Goal: Information Seeking & Learning: Learn about a topic

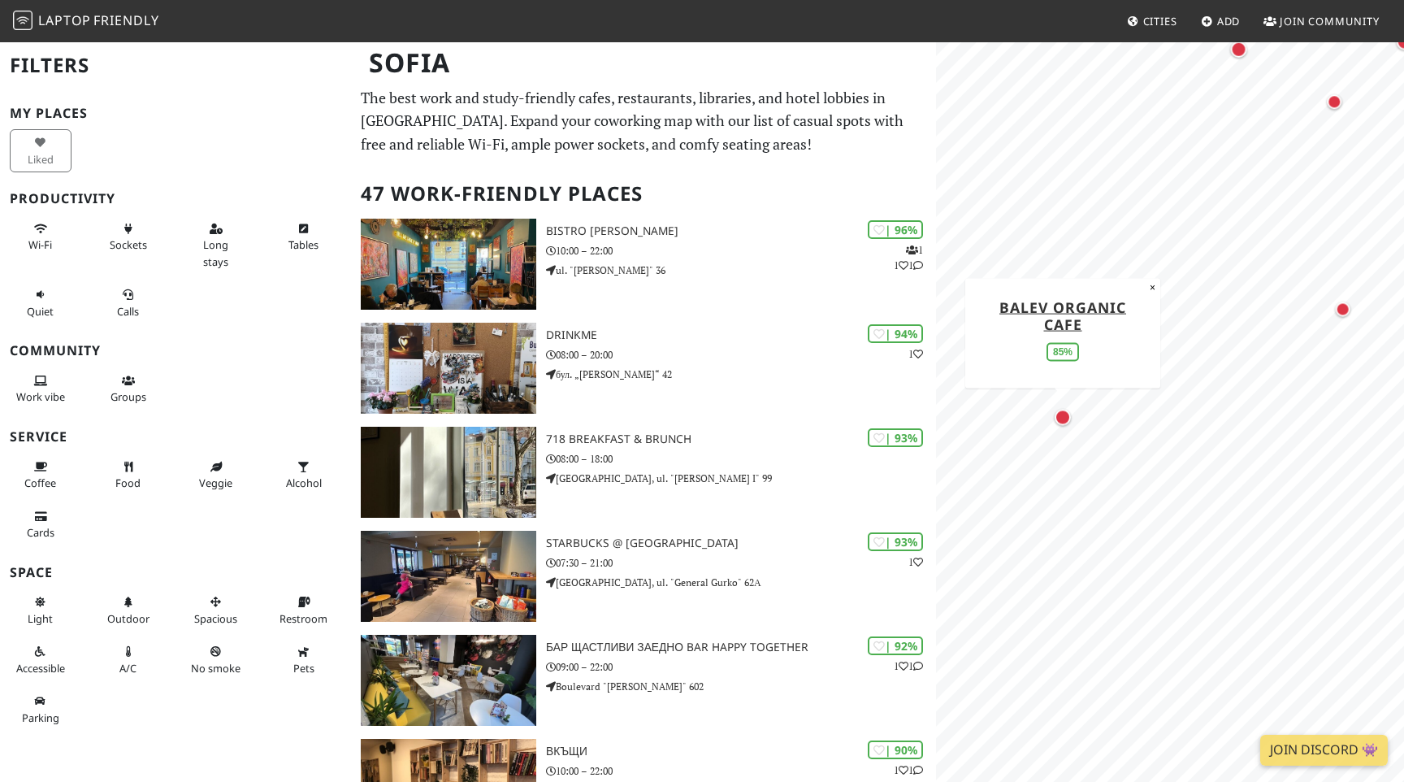
click at [1059, 412] on div "Map marker" at bounding box center [1063, 417] width 16 height 16
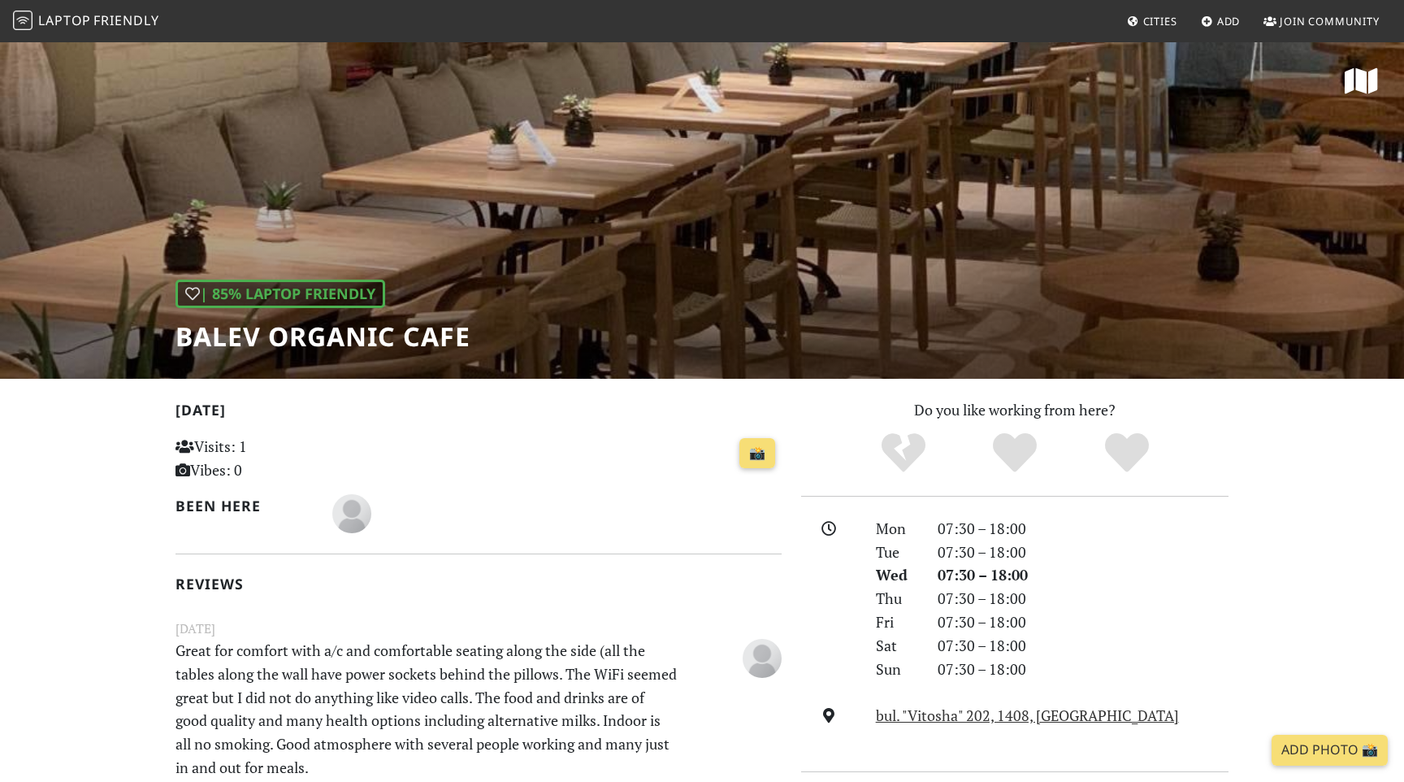
click at [845, 172] on div "| 85% Laptop Friendly Balev Organic Cafe" at bounding box center [702, 210] width 1404 height 338
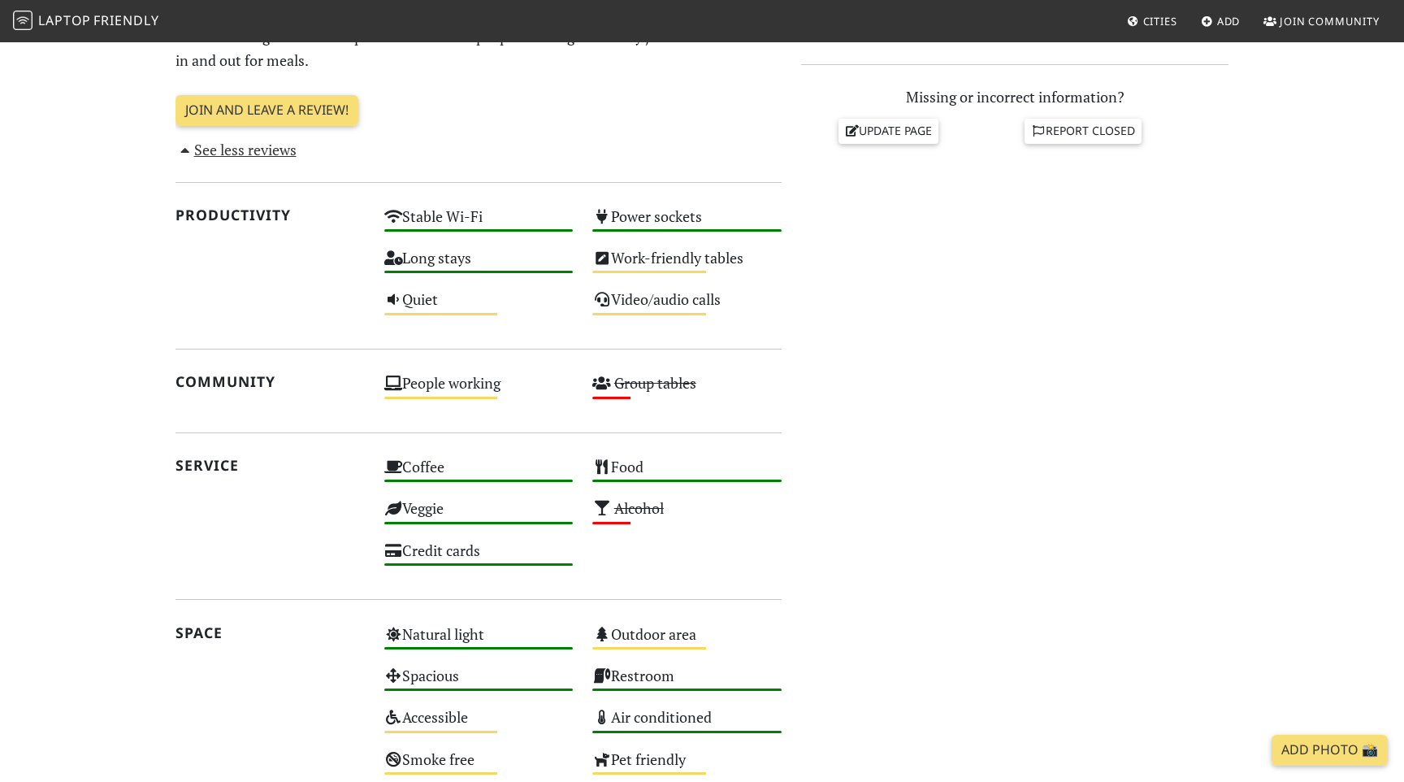
scroll to position [762, 0]
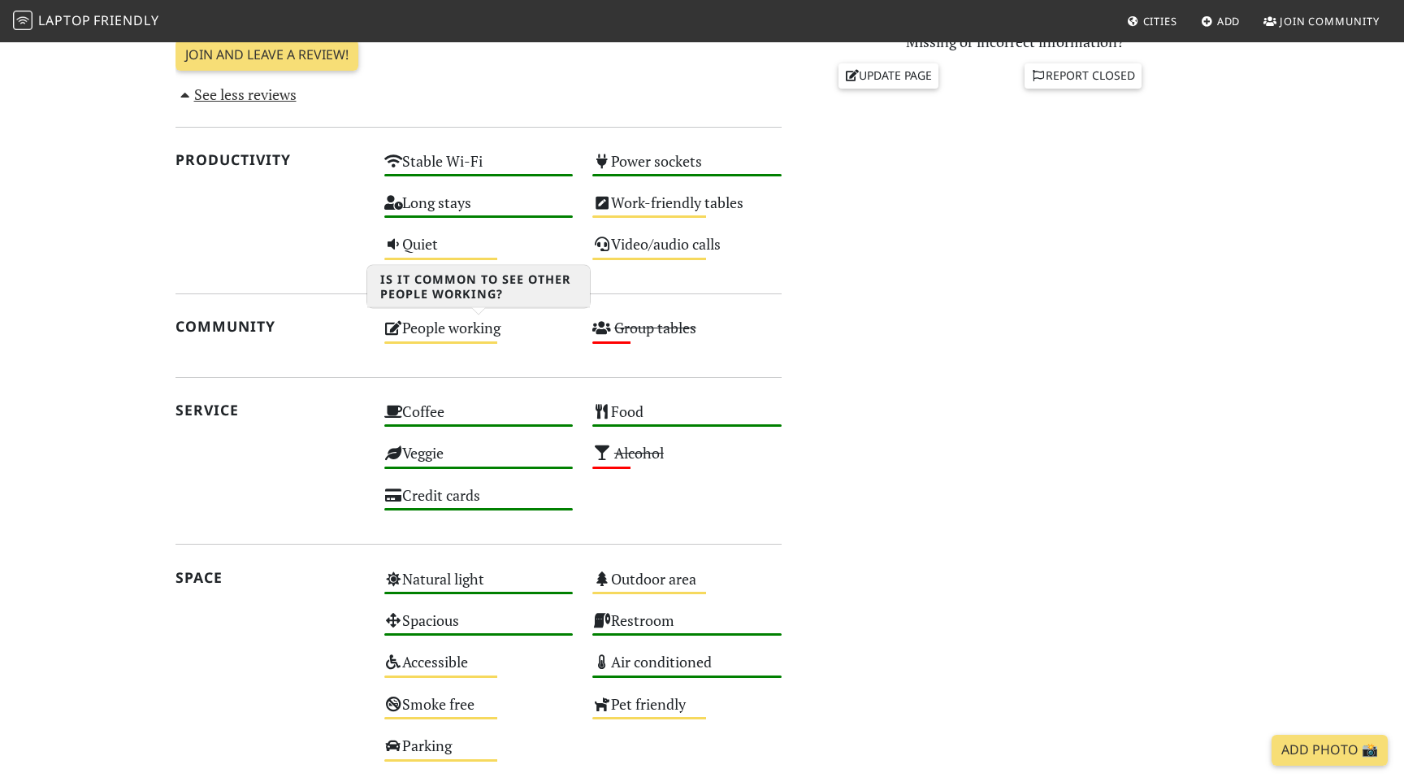
click at [461, 327] on div "People working Medium" at bounding box center [479, 334] width 209 height 41
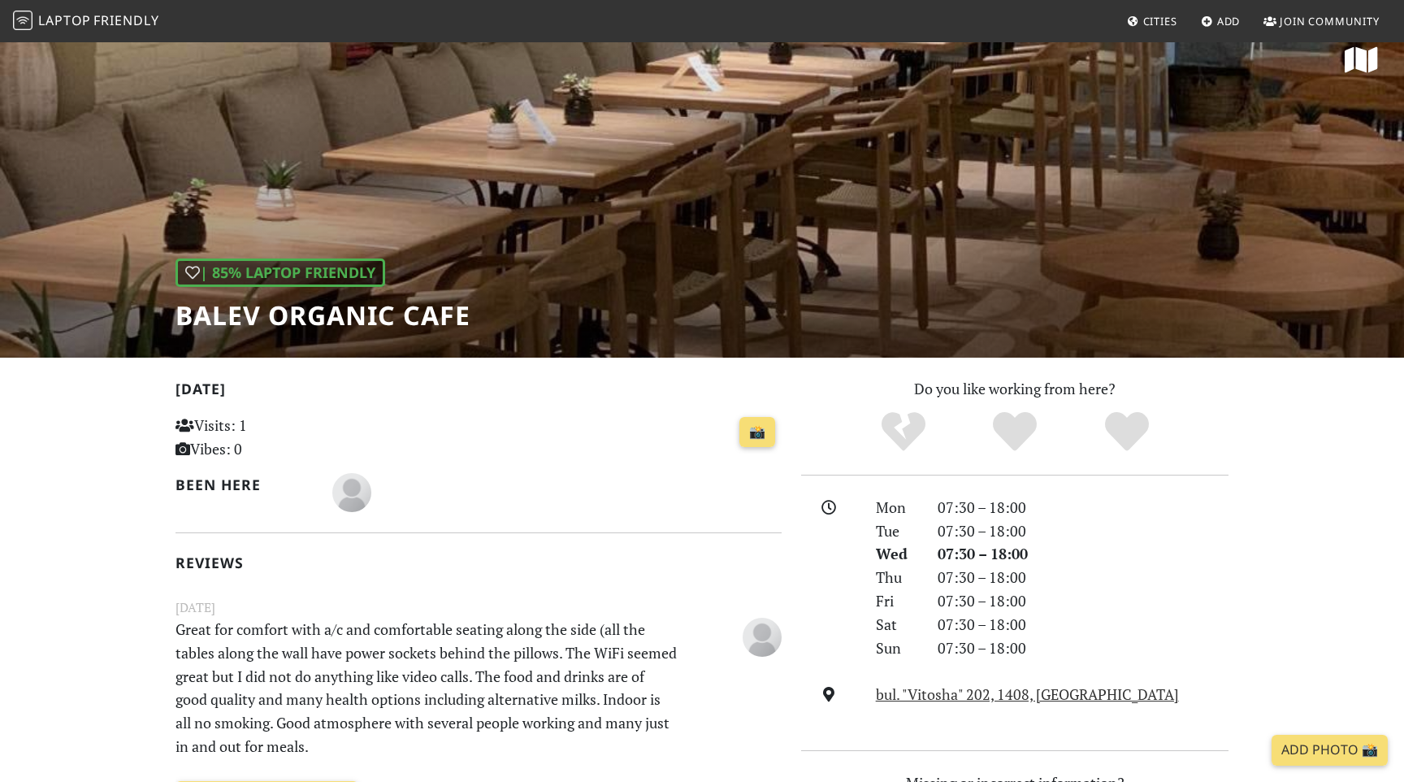
scroll to position [0, 0]
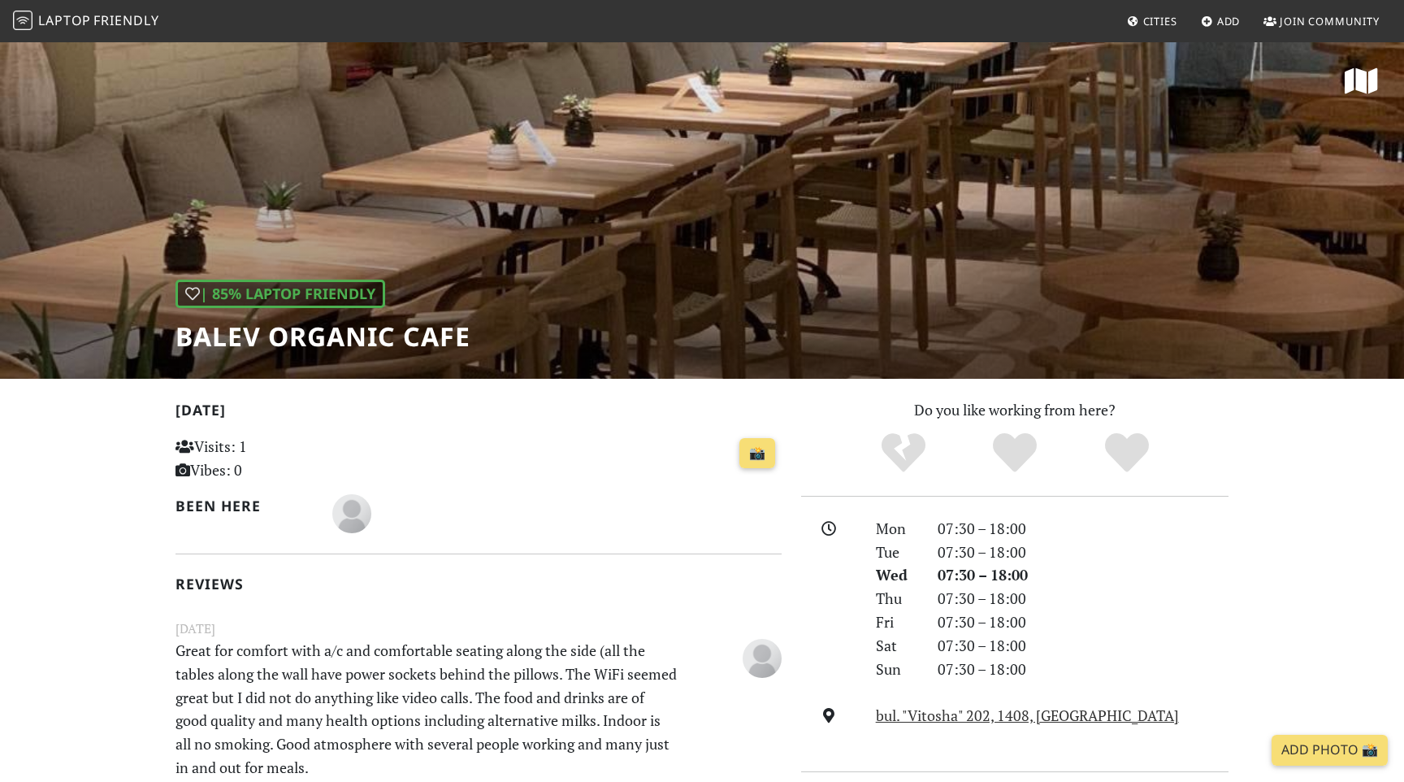
click at [493, 180] on div "| 85% Laptop Friendly Balev Organic Cafe" at bounding box center [702, 210] width 1404 height 338
click at [663, 505] on div at bounding box center [557, 513] width 450 height 39
click at [656, 226] on div "| 85% Laptop Friendly Balev Organic Cafe" at bounding box center [702, 210] width 1404 height 338
click at [1362, 76] on icon at bounding box center [1361, 81] width 33 height 29
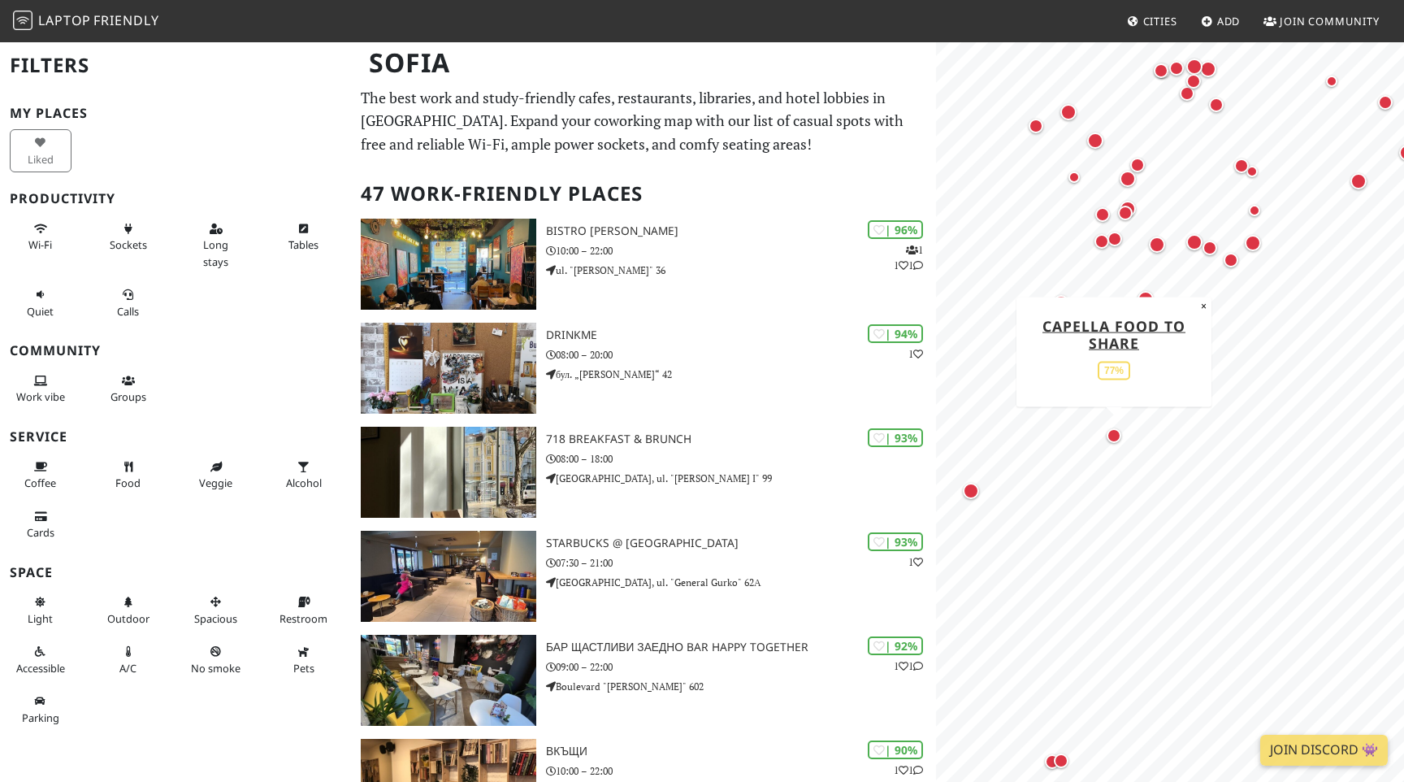
click at [1108, 432] on div "Map marker" at bounding box center [1114, 435] width 15 height 15
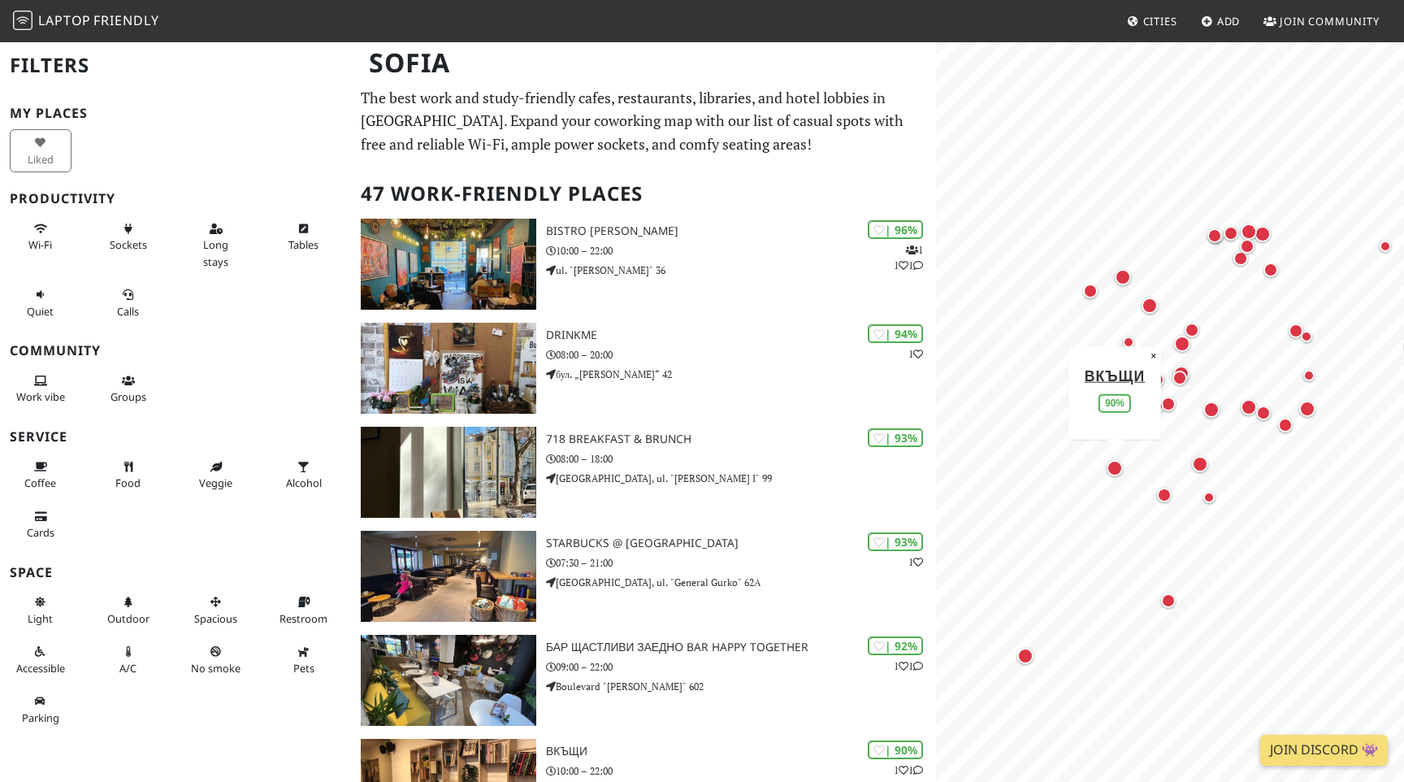
click at [1116, 466] on div "Map marker" at bounding box center [1115, 468] width 16 height 16
click at [210, 231] on icon at bounding box center [216, 229] width 13 height 11
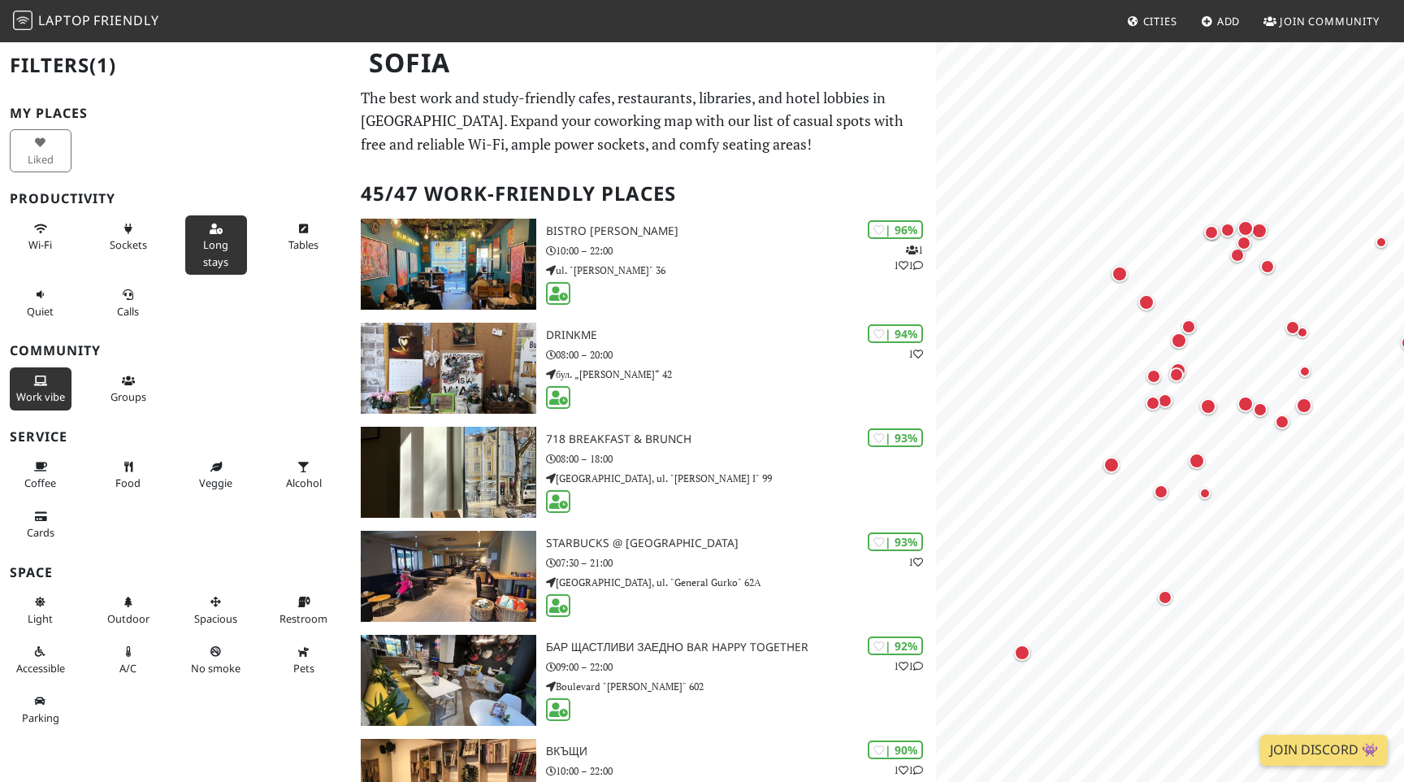
click at [40, 376] on icon at bounding box center [40, 381] width 13 height 11
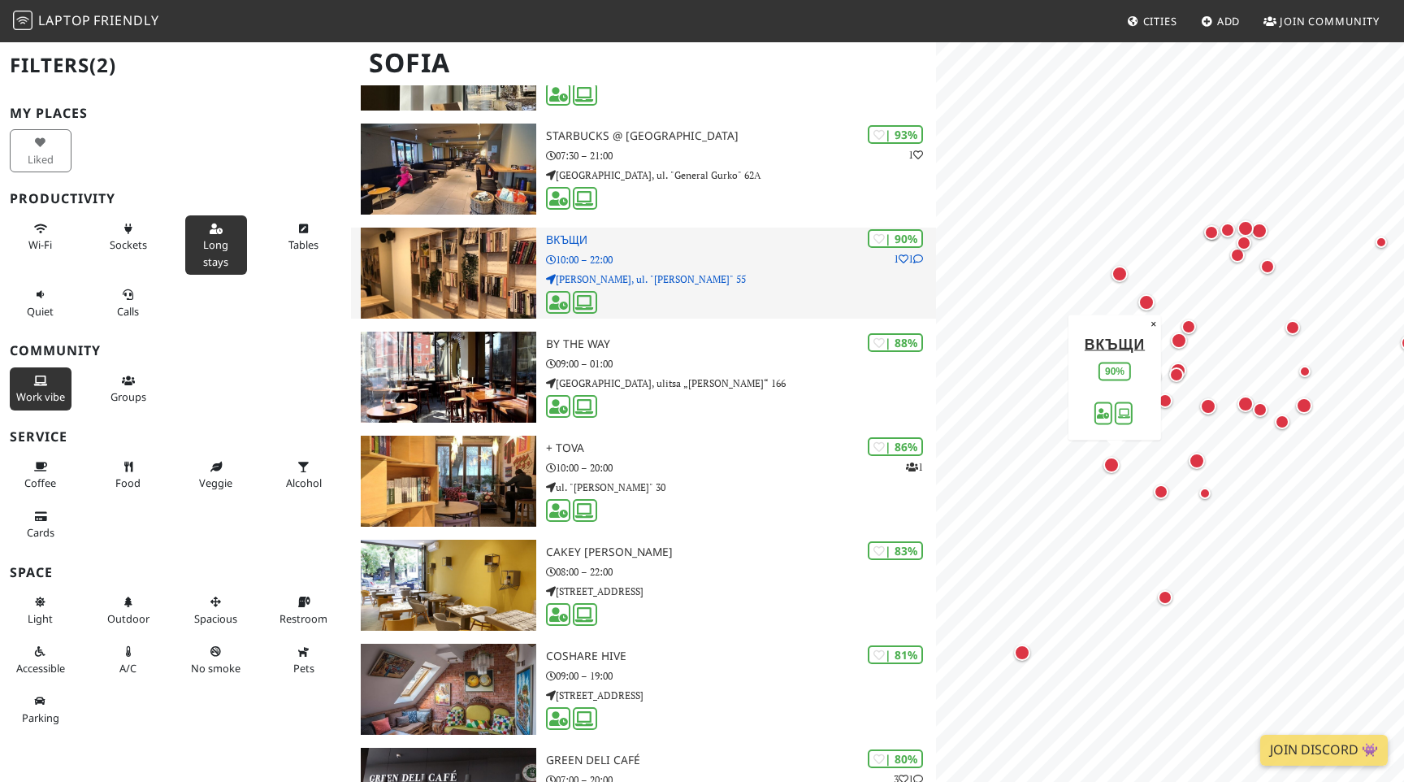
scroll to position [245, 0]
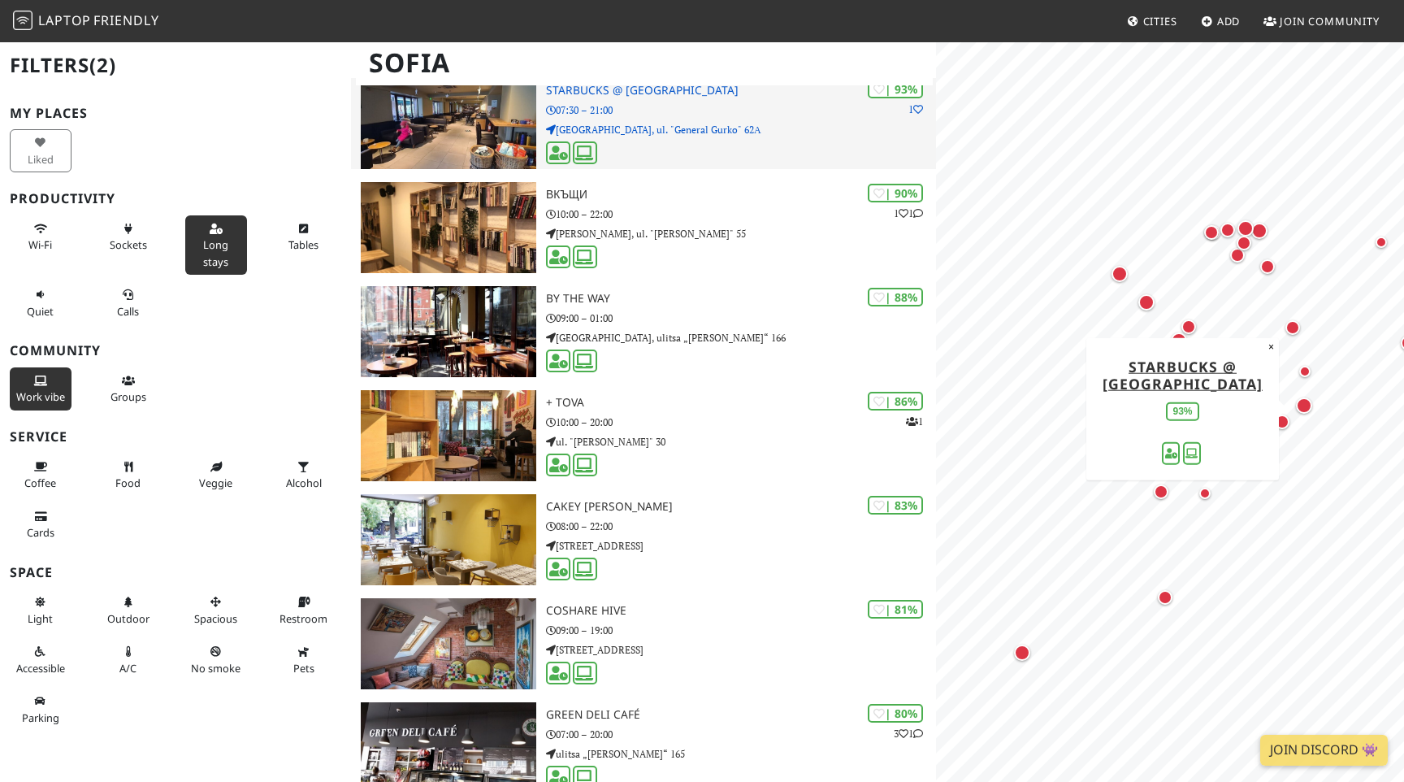
click at [655, 125] on p "Old City Center, ul. "General Gurko" 62А" at bounding box center [741, 129] width 390 height 15
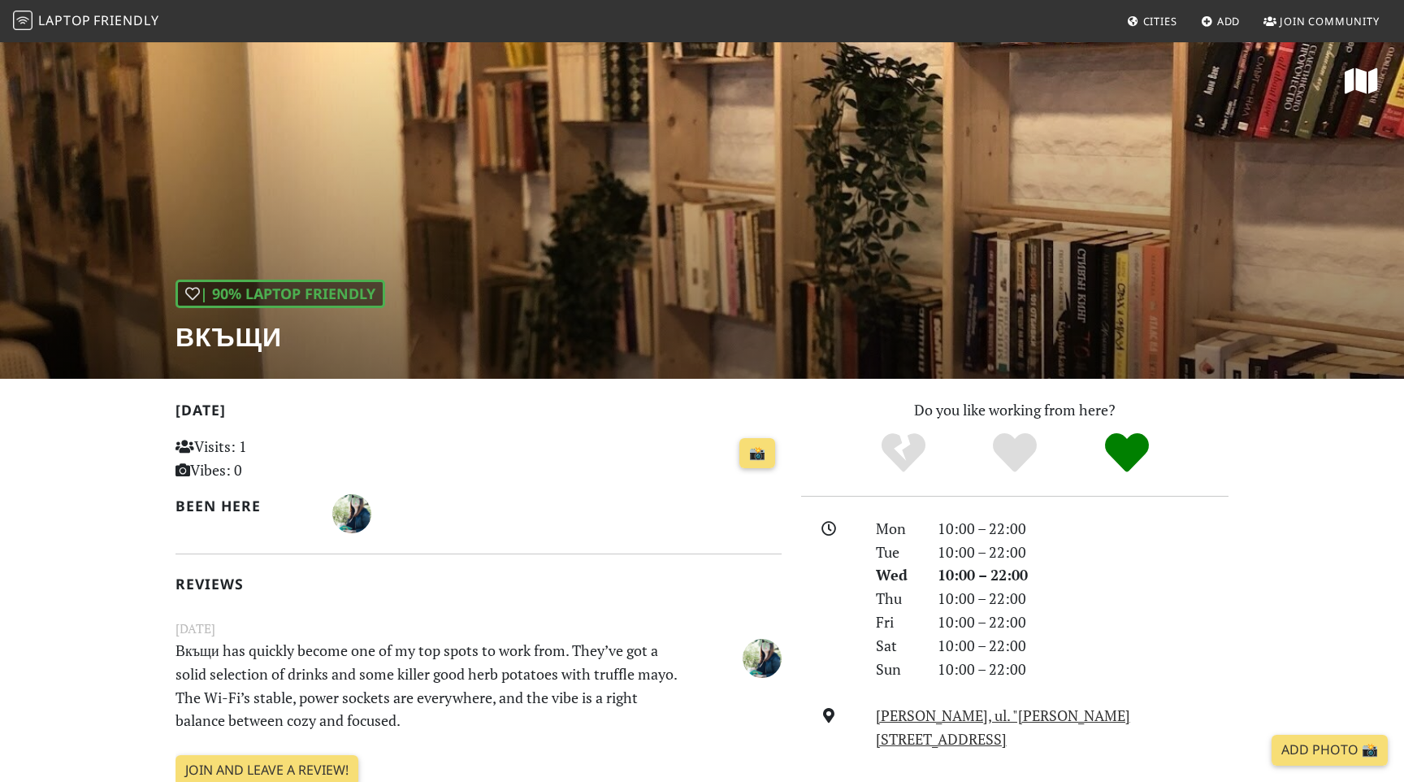
click at [704, 238] on div "| 90% Laptop Friendly Вкъщи" at bounding box center [702, 210] width 1404 height 338
click at [845, 200] on div "| 90% Laptop Friendly Вкъщи" at bounding box center [702, 210] width 1404 height 338
click at [262, 361] on div "| 90% Laptop Friendly Вкъщи" at bounding box center [702, 210] width 1404 height 338
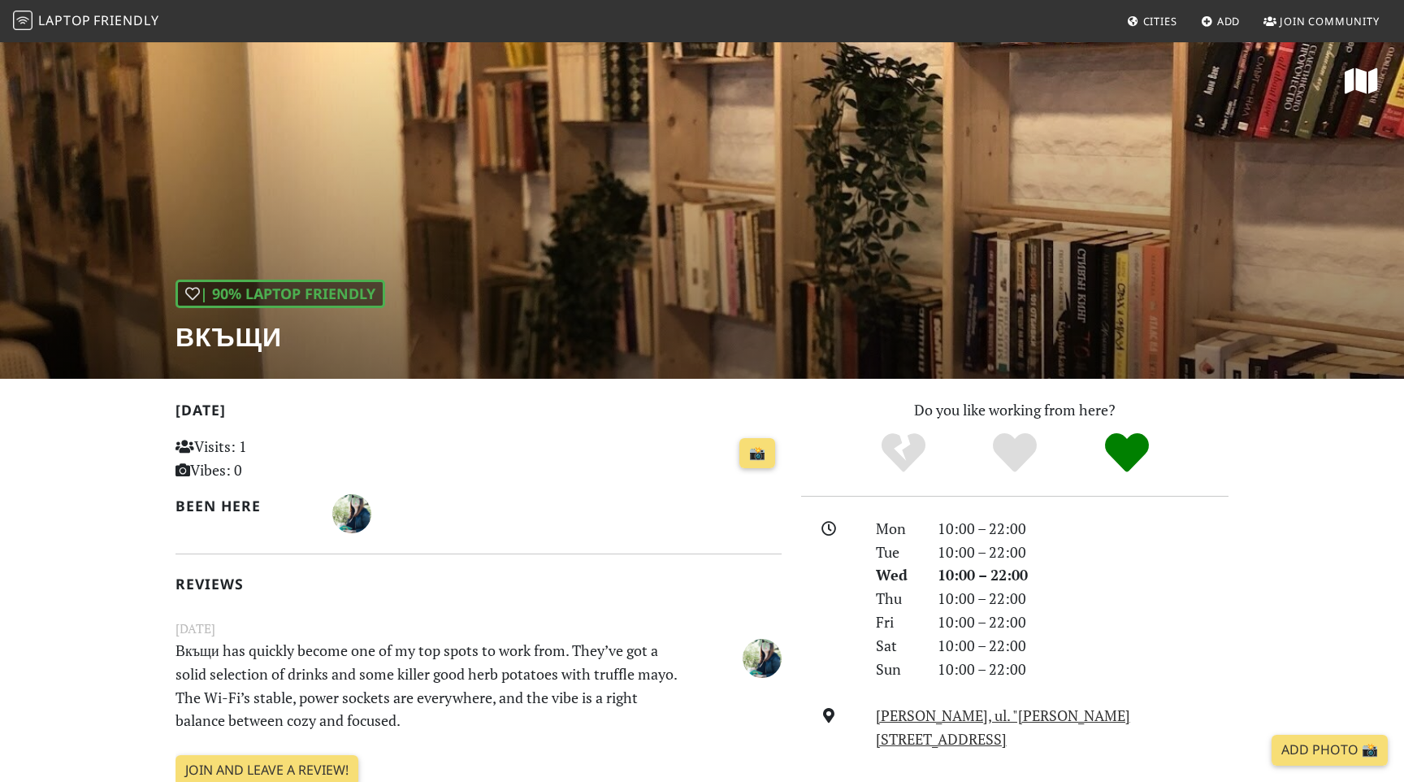
click at [256, 337] on h1 "Вкъщи" at bounding box center [280, 336] width 210 height 31
copy h1 "Вкъщи"
click at [466, 117] on div "| 90% Laptop Friendly Вкъщи" at bounding box center [702, 210] width 1404 height 338
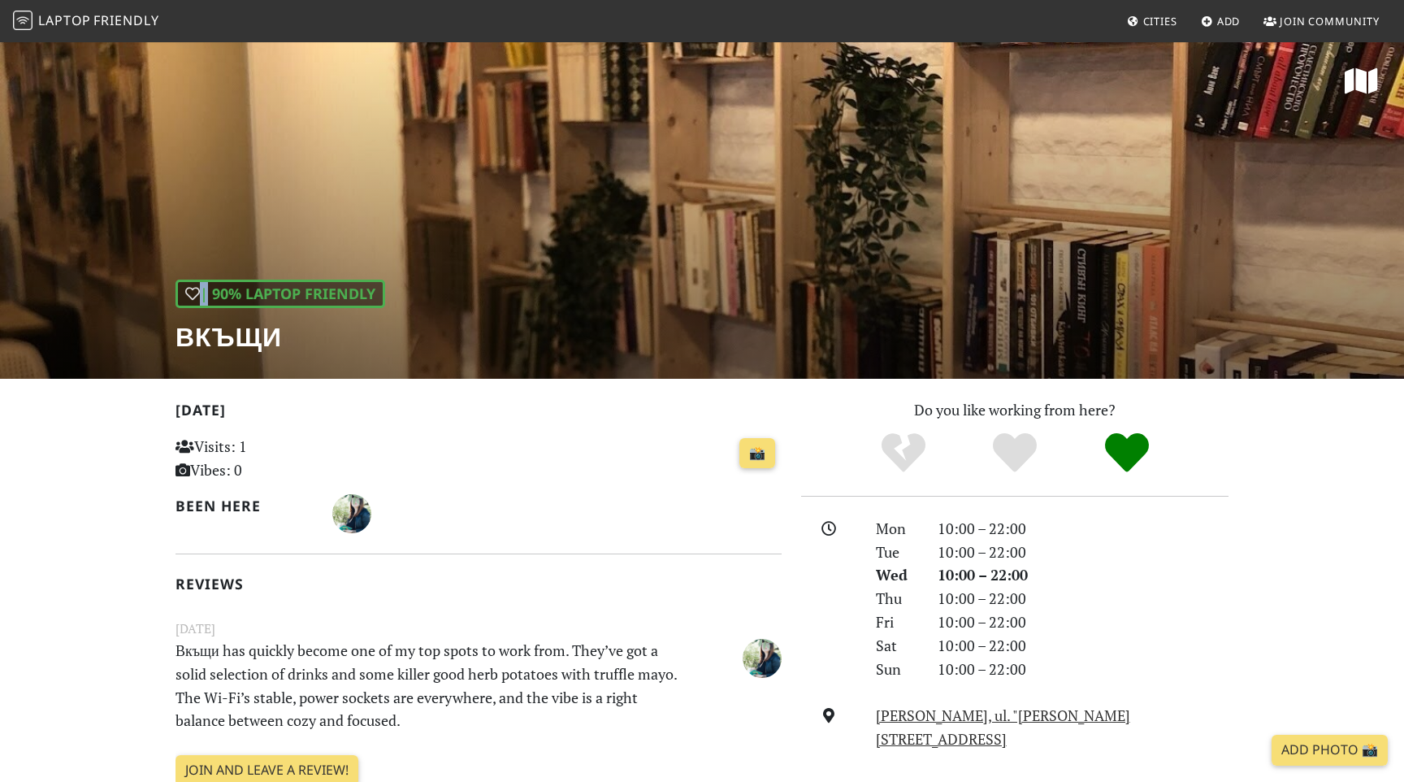
click at [1354, 90] on icon at bounding box center [1361, 81] width 33 height 29
